Goal: Task Accomplishment & Management: Complete application form

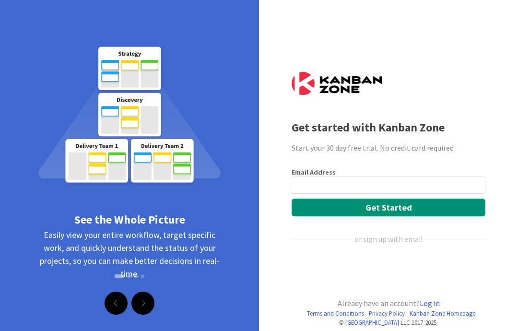
scroll to position [11, 0]
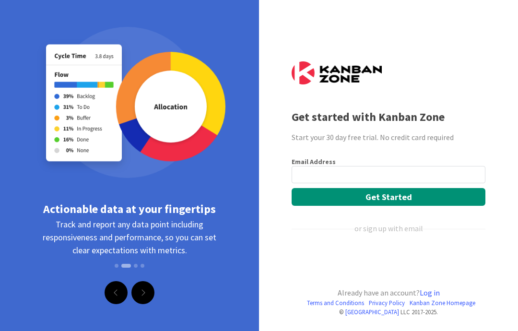
click at [140, 290] on link "Next" at bounding box center [142, 292] width 23 height 23
click at [148, 294] on link "Next" at bounding box center [142, 292] width 23 height 23
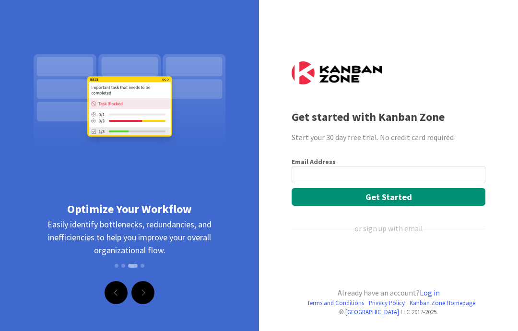
click at [147, 292] on link "Next" at bounding box center [142, 292] width 23 height 23
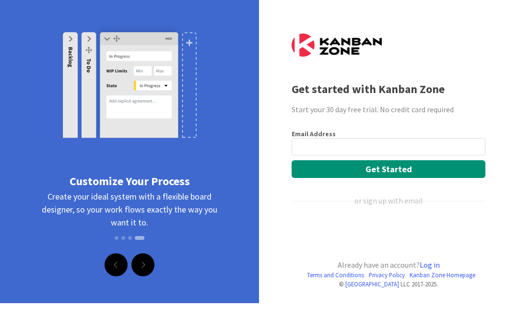
scroll to position [0, 0]
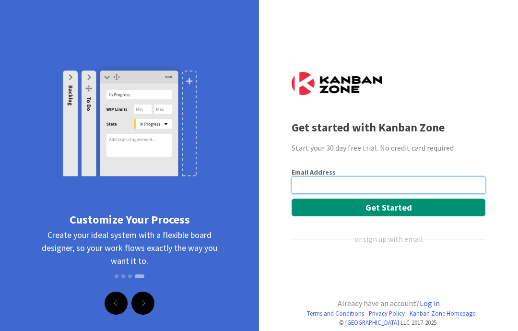
click at [430, 186] on input "email" at bounding box center [389, 184] width 194 height 17
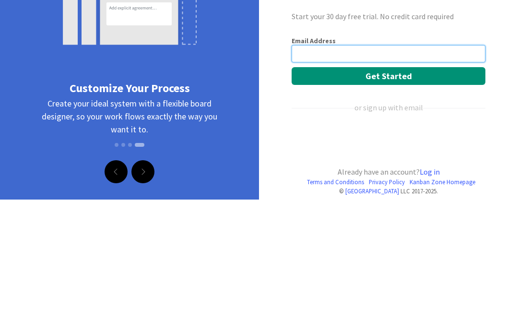
type input "[EMAIL_ADDRESS][DOMAIN_NAME]"
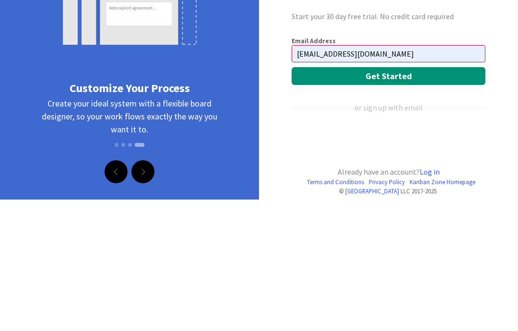
scroll to position [11, 0]
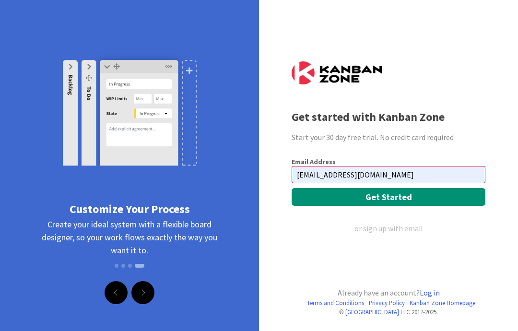
click at [468, 199] on button "Get Started" at bounding box center [389, 197] width 194 height 18
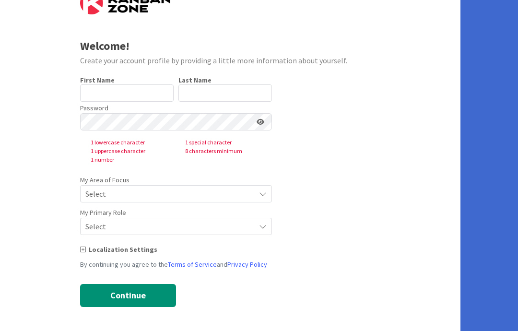
scroll to position [37, 0]
click at [134, 93] on input "text" at bounding box center [127, 92] width 94 height 17
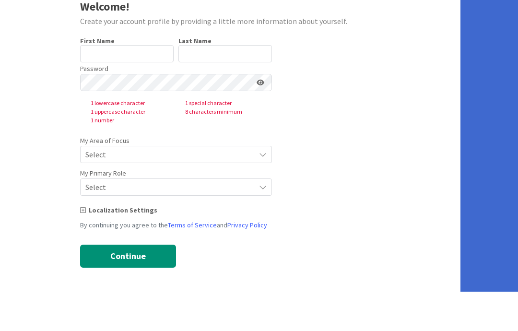
type input "[PERSON_NAME]"
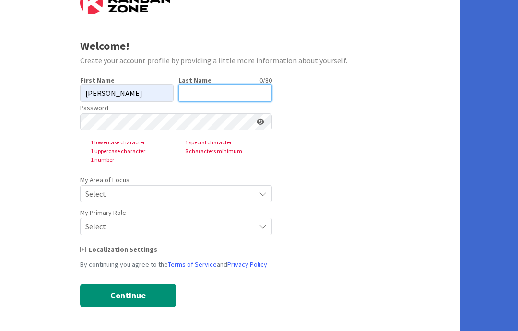
click at [219, 93] on input "text" at bounding box center [225, 92] width 94 height 17
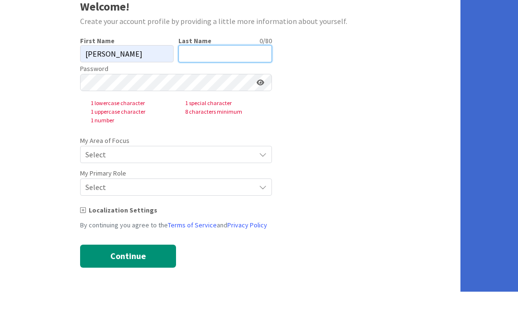
type input "King"
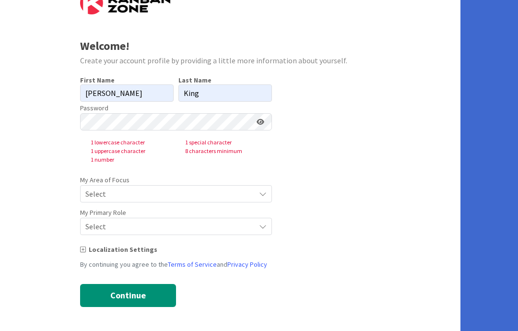
click at [260, 194] on icon at bounding box center [263, 194] width 8 height 8
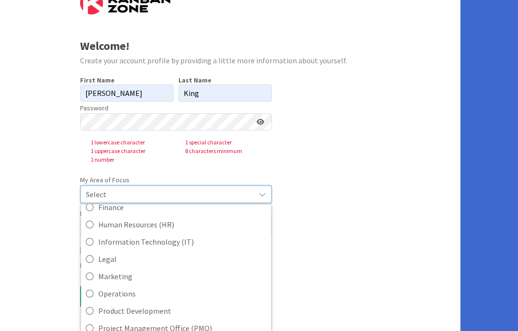
scroll to position [137, 0]
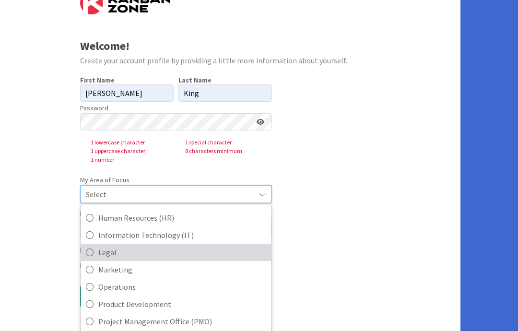
click at [96, 254] on link "Legal" at bounding box center [176, 252] width 190 height 17
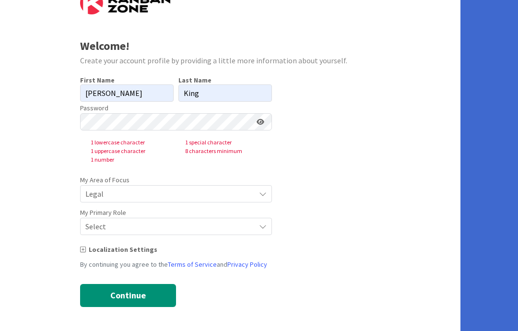
click at [262, 224] on icon at bounding box center [263, 227] width 8 height 8
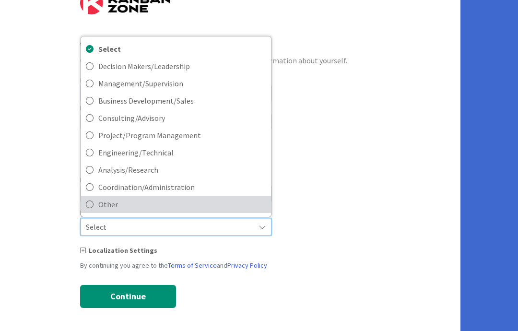
click at [108, 205] on span "Other" at bounding box center [182, 204] width 168 height 14
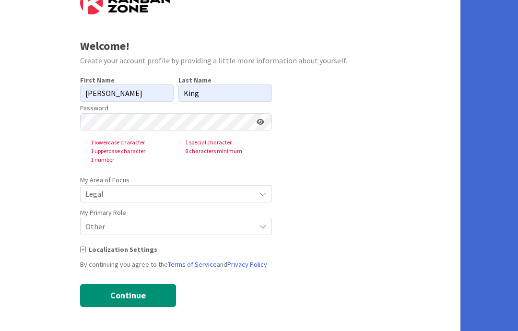
click at [88, 252] on div "Localization Settings" at bounding box center [230, 250] width 301 height 10
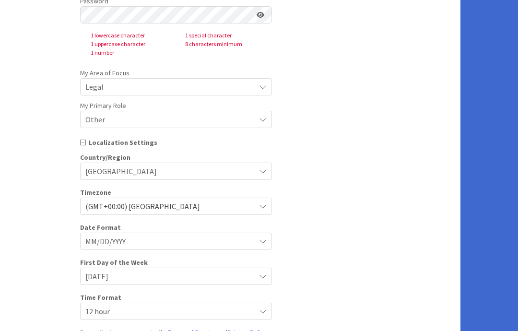
scroll to position [145, 0]
click at [256, 213] on div "(GMT+00:00) London" at bounding box center [176, 205] width 192 height 17
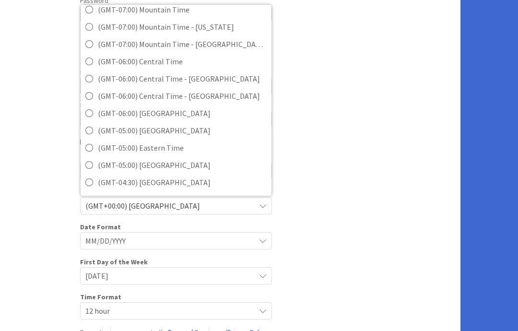
scroll to position [103, 0]
click at [167, 149] on span "(GMT-05:00) Eastern Time" at bounding box center [182, 148] width 169 height 14
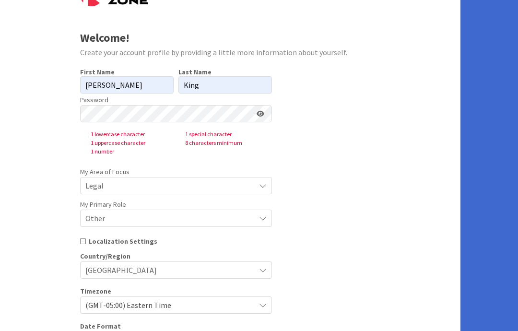
scroll to position [40, 0]
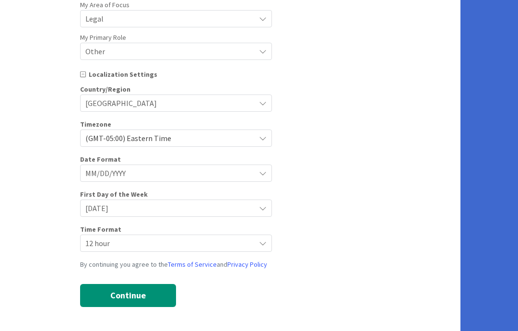
click at [131, 301] on button "Continue" at bounding box center [128, 295] width 96 height 23
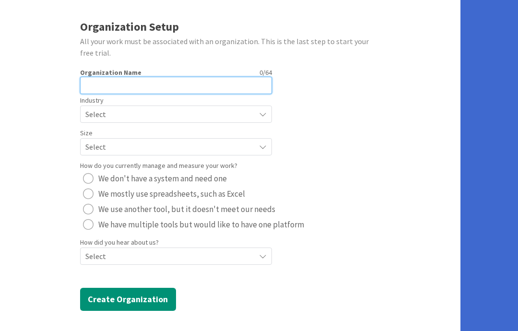
click at [236, 82] on input "text" at bounding box center [176, 85] width 192 height 17
type input "FSKL"
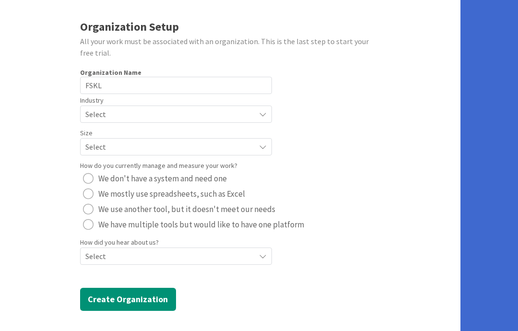
click at [247, 116] on span "Select" at bounding box center [167, 113] width 165 height 13
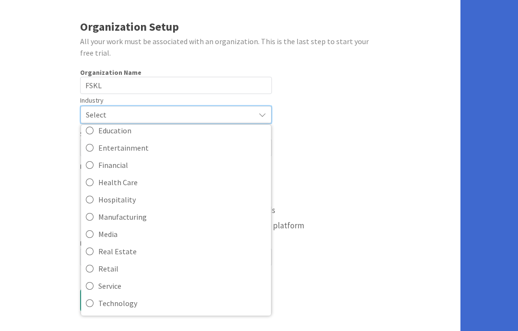
scroll to position [61, 0]
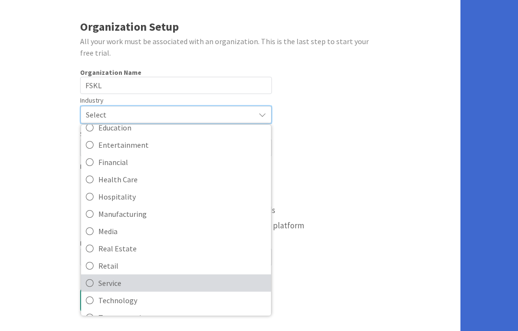
click at [127, 286] on span "Service" at bounding box center [182, 283] width 168 height 14
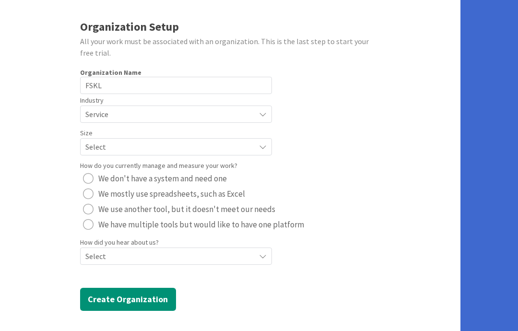
click at [257, 149] on div "Select" at bounding box center [176, 146] width 192 height 17
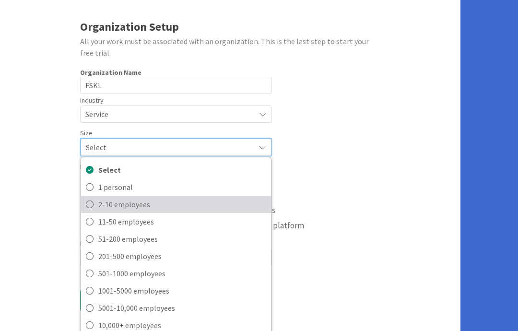
click at [138, 209] on span "2-10 employees" at bounding box center [182, 204] width 168 height 14
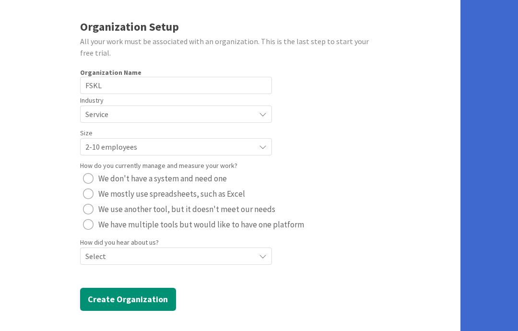
click at [163, 251] on span "Select" at bounding box center [167, 255] width 165 height 13
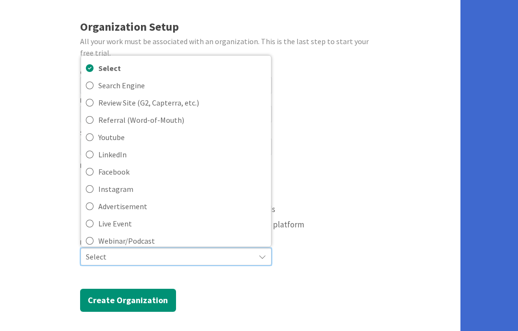
click at [355, 169] on div "How do you currently manage and measure your work? We don't have a system and n…" at bounding box center [230, 195] width 301 height 73
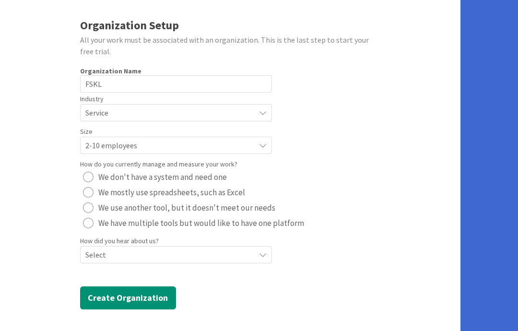
scroll to position [57, 0]
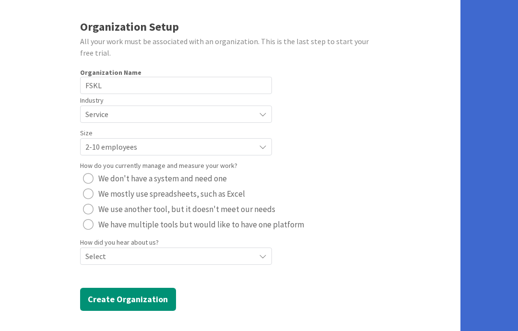
click at [259, 202] on span "We use another tool, but it doesn't meet our needs" at bounding box center [186, 209] width 177 height 14
click at [236, 255] on span "Select" at bounding box center [167, 255] width 165 height 13
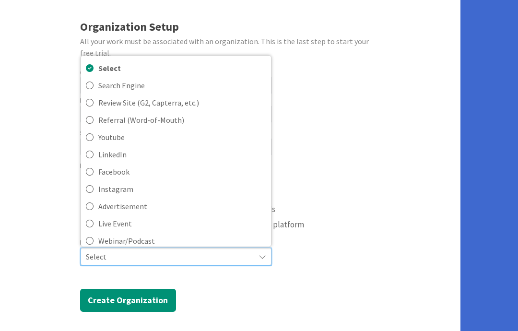
click at [134, 80] on span "Search Engine" at bounding box center [182, 85] width 168 height 14
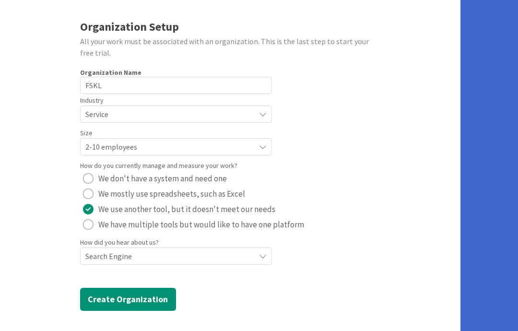
click at [147, 294] on button "Create Organization" at bounding box center [128, 299] width 96 height 23
click at [126, 306] on button "Create Organization" at bounding box center [128, 299] width 96 height 23
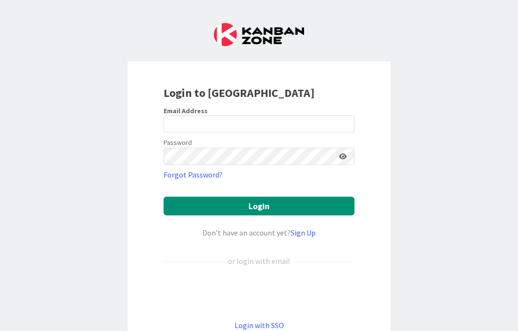
click at [229, 120] on input "email" at bounding box center [259, 123] width 191 height 17
click at [218, 130] on input "email" at bounding box center [259, 123] width 191 height 17
click at [226, 118] on input "King" at bounding box center [259, 123] width 191 height 17
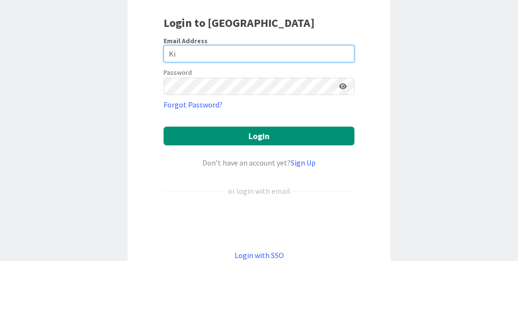
type input "K"
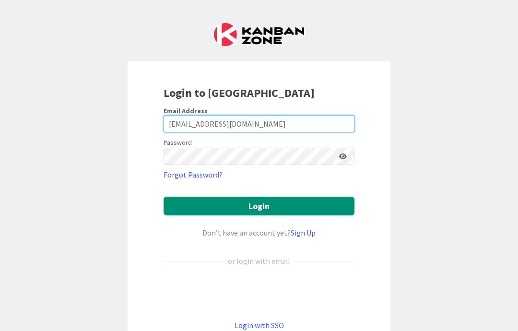
type input "elanki@hotmail.com"
click at [260, 208] on button "Login" at bounding box center [259, 206] width 191 height 19
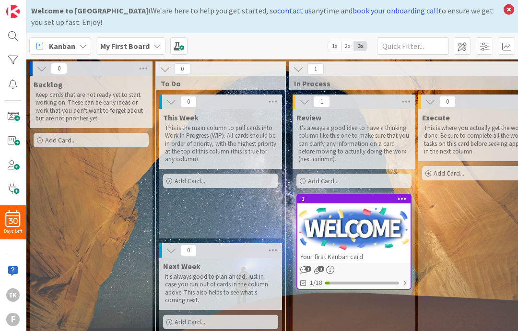
click at [503, 9] on icon at bounding box center [509, 9] width 12 height 13
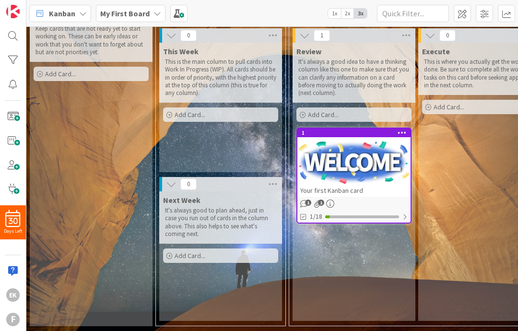
scroll to position [34, 0]
click at [144, 19] on div "My First Board" at bounding box center [131, 13] width 70 height 17
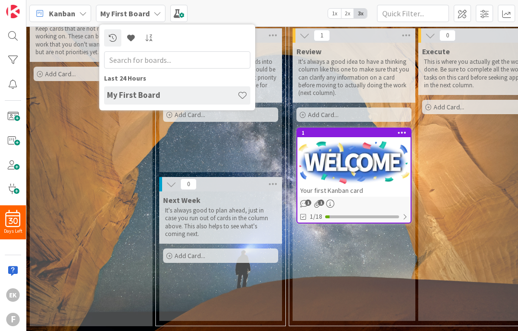
click at [73, 19] on div "Kanban" at bounding box center [60, 13] width 62 height 17
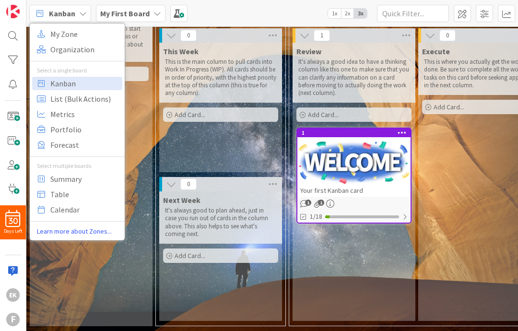
click at [77, 17] on div "Kanban" at bounding box center [60, 13] width 62 height 17
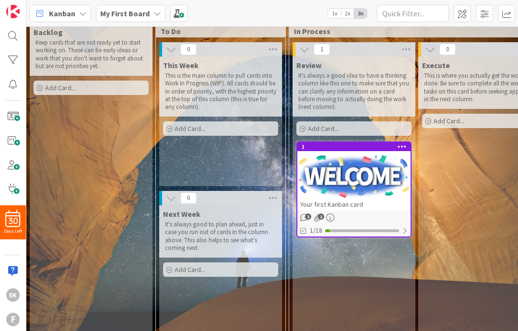
scroll to position [19, 0]
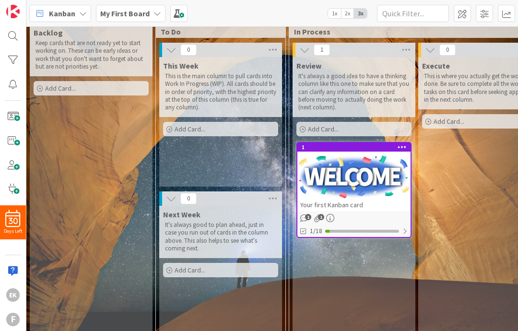
click at [16, 116] on span at bounding box center [12, 116] width 19 height 16
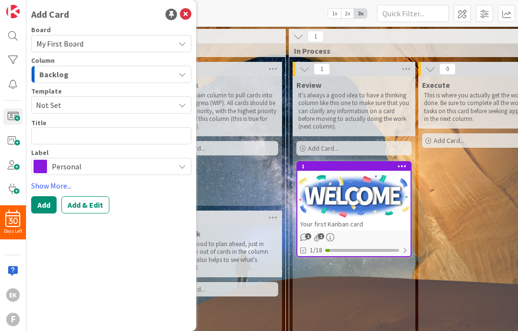
scroll to position [0, 0]
click at [188, 18] on icon at bounding box center [186, 15] width 12 height 12
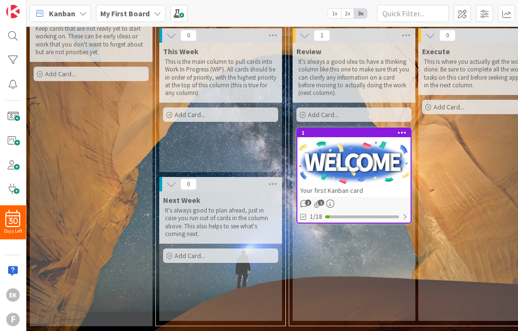
scroll to position [34, 0]
click at [19, 10] on img at bounding box center [12, 11] width 13 height 13
